Goal: Transaction & Acquisition: Subscribe to service/newsletter

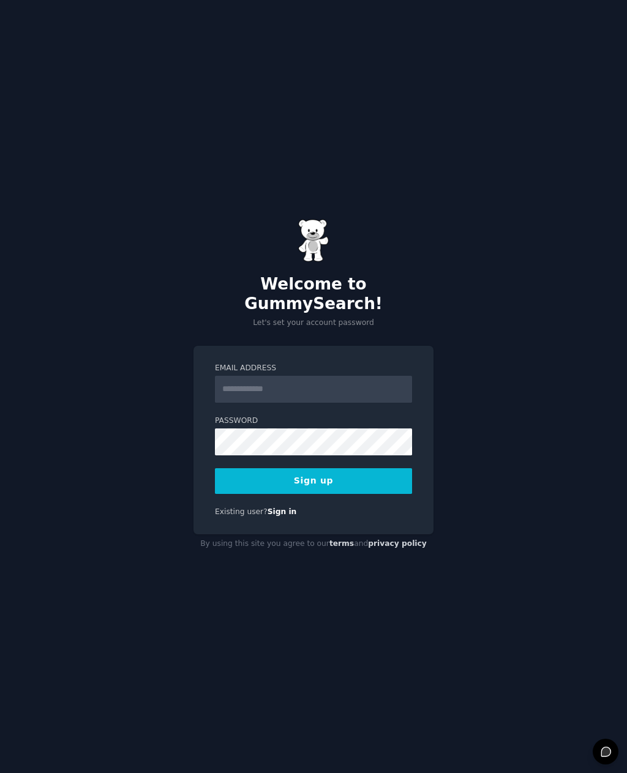
click at [312, 403] on input "Email Address" at bounding box center [313, 389] width 197 height 27
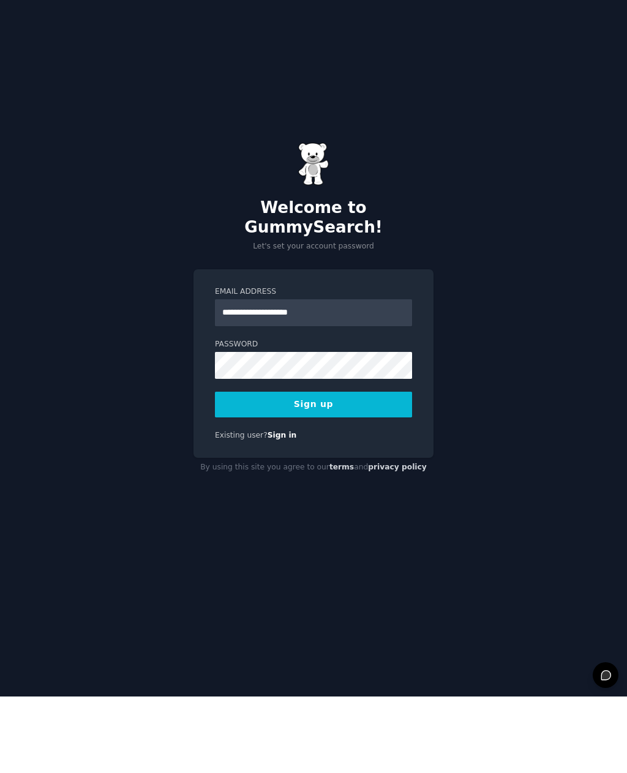
type input "**********"
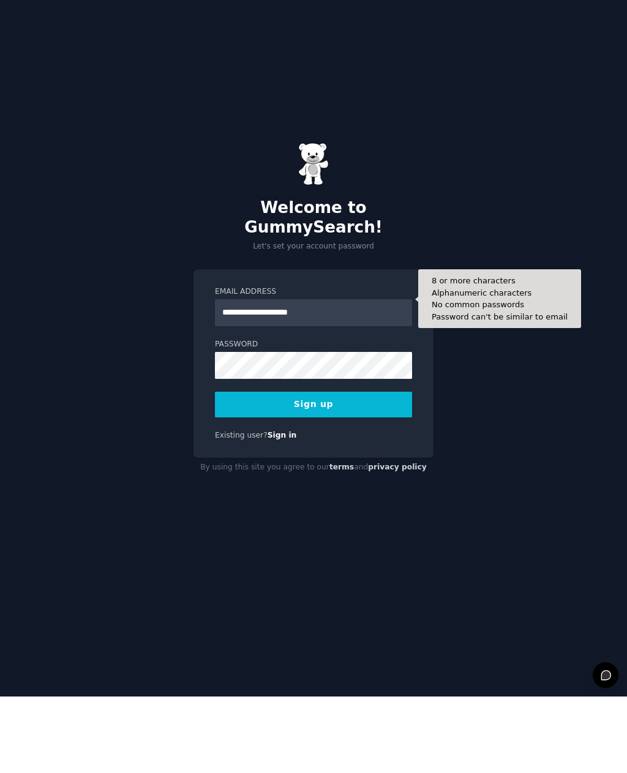
click at [342, 468] on button "Sign up" at bounding box center [313, 481] width 197 height 26
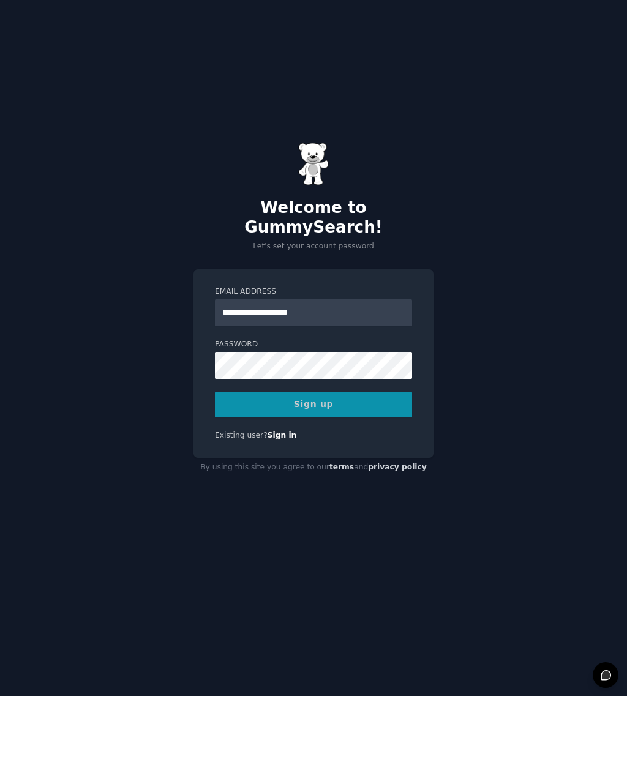
scroll to position [39, 0]
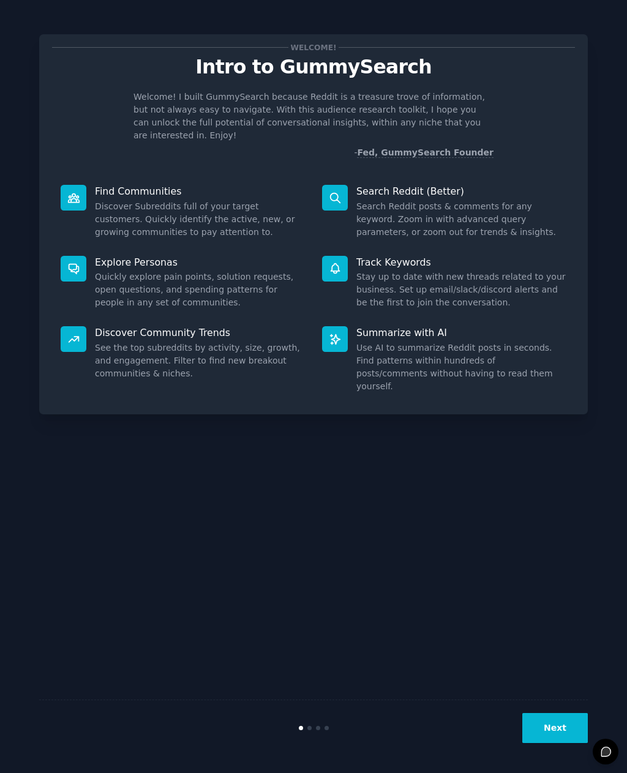
scroll to position [39, 0]
click at [564, 718] on button "Next" at bounding box center [554, 728] width 65 height 30
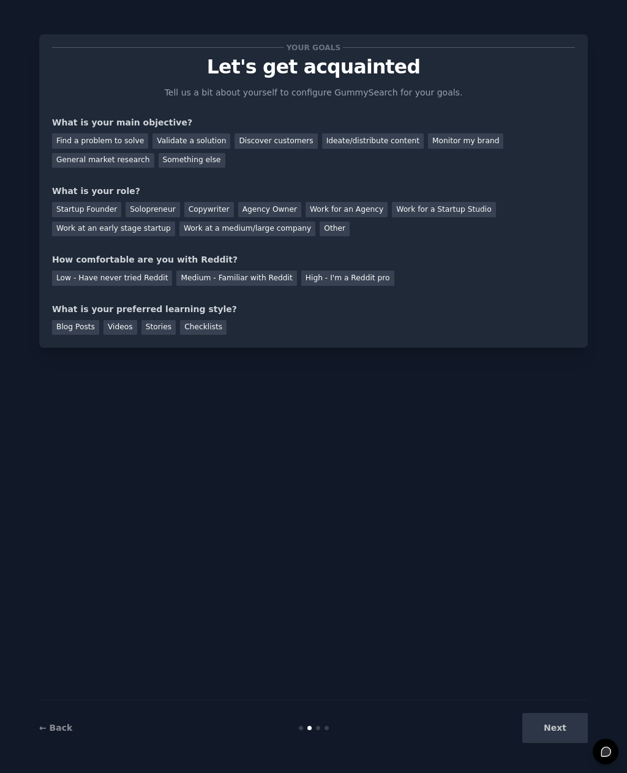
click at [95, 133] on div "Find a problem to solve" at bounding box center [100, 140] width 96 height 15
click at [143, 202] on div "Solopreneur" at bounding box center [152, 209] width 54 height 15
click at [318, 271] on div "High - I'm a Reddit pro" at bounding box center [347, 278] width 93 height 15
click at [191, 320] on div "Checklists" at bounding box center [203, 327] width 47 height 15
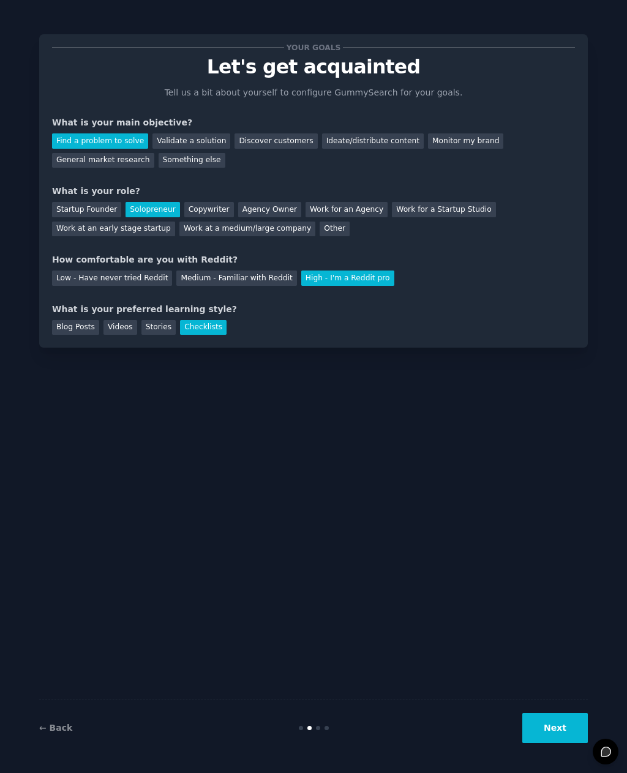
click at [568, 733] on button "Next" at bounding box center [554, 728] width 65 height 30
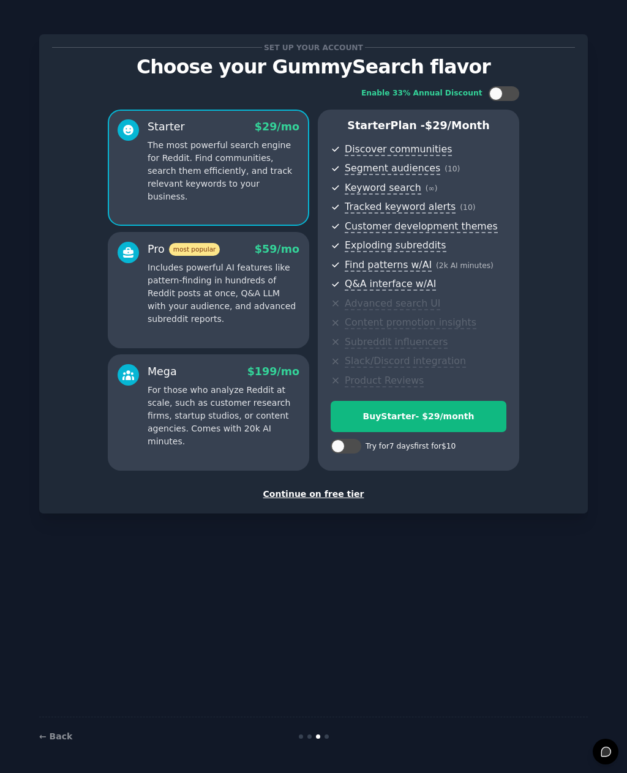
click at [514, 86] on div at bounding box center [503, 93] width 31 height 15
click at [498, 91] on icon at bounding box center [496, 94] width 7 height 7
checkbox input "false"
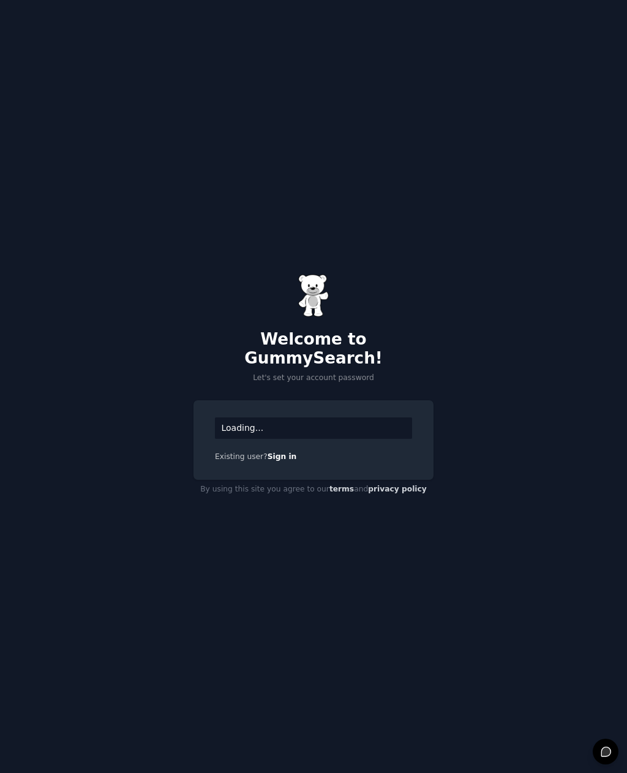
scroll to position [39, 0]
click at [535, 694] on div "Welcome to GummySearch! Let's set your account password Invite link already cla…" at bounding box center [313, 386] width 627 height 773
